Goal: Task Accomplishment & Management: Manage account settings

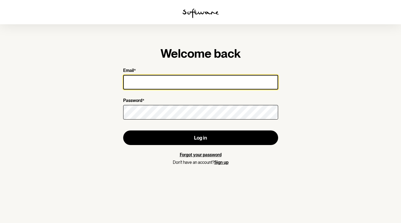
type input "[PERSON_NAME][EMAIL_ADDRESS][PERSON_NAME][DOMAIN_NAME]"
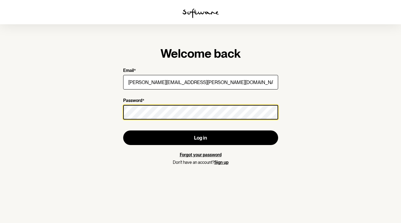
click at [201, 138] on button "Log in" at bounding box center [200, 137] width 155 height 15
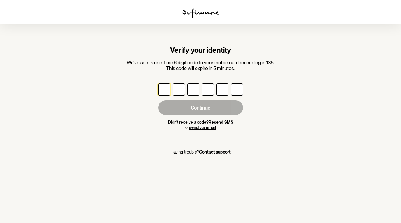
type input "3"
type input "9"
type input "1"
type input "9"
type input "5"
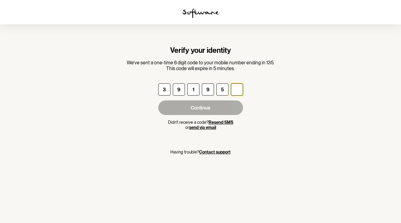
type input "1"
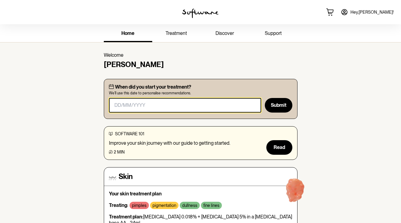
click at [151, 103] on input "masked-date" at bounding box center [185, 105] width 153 height 15
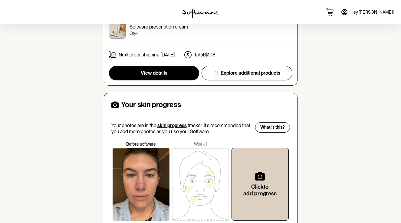
scroll to position [234, 0]
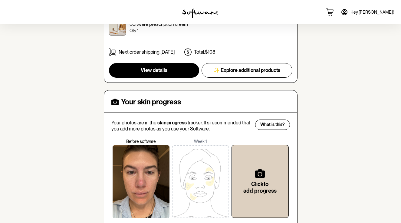
click at [149, 168] on div at bounding box center [141, 181] width 57 height 73
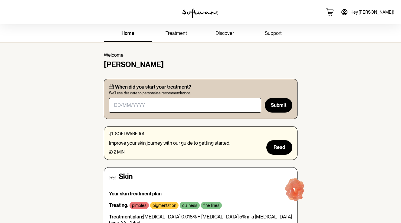
scroll to position [0, 0]
click at [176, 32] on span "treatment" at bounding box center [177, 33] width 22 height 6
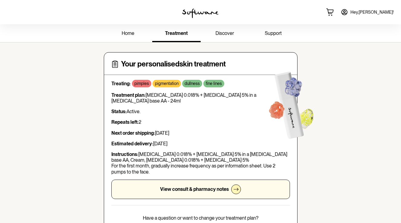
click at [200, 192] on div "View consult & pharmacy notes" at bounding box center [200, 188] width 179 height 19
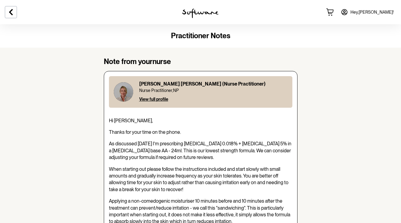
click at [11, 5] on div at bounding box center [67, 12] width 134 height 24
click at [13, 12] on icon at bounding box center [10, 11] width 7 height 7
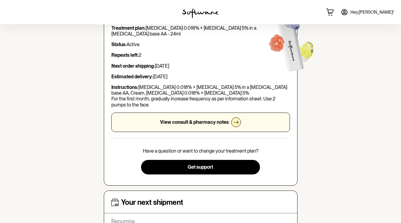
scroll to position [163, 0]
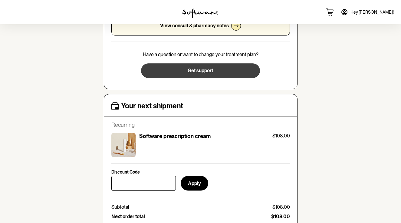
click at [209, 65] on button "Get support" at bounding box center [200, 70] width 119 height 15
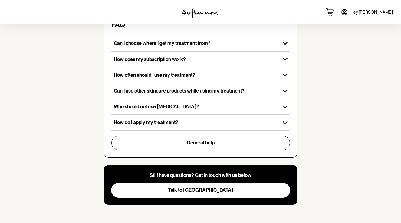
scroll to position [205, 0]
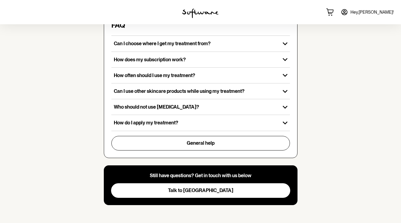
click at [215, 191] on button "Talk to [GEOGRAPHIC_DATA]" at bounding box center [200, 190] width 179 height 15
